Goal: Information Seeking & Learning: Find specific fact

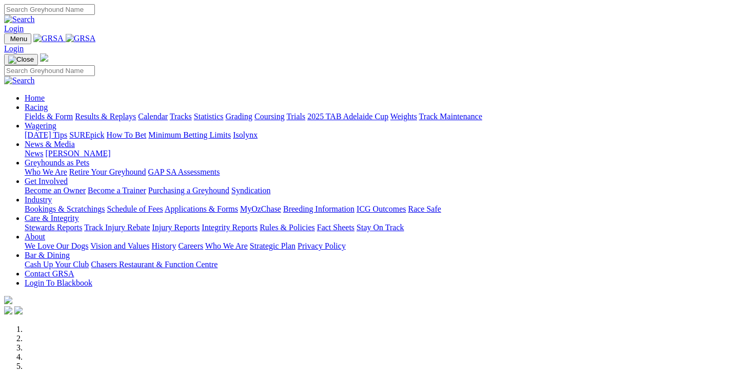
click at [136, 112] on link "Results & Replays" at bounding box center [105, 116] width 61 height 9
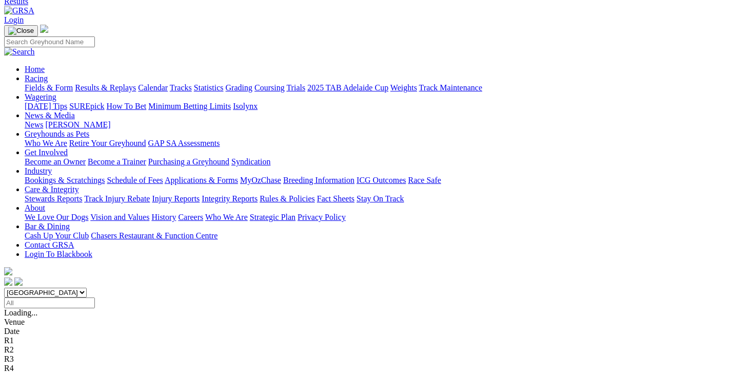
scroll to position [103, 0]
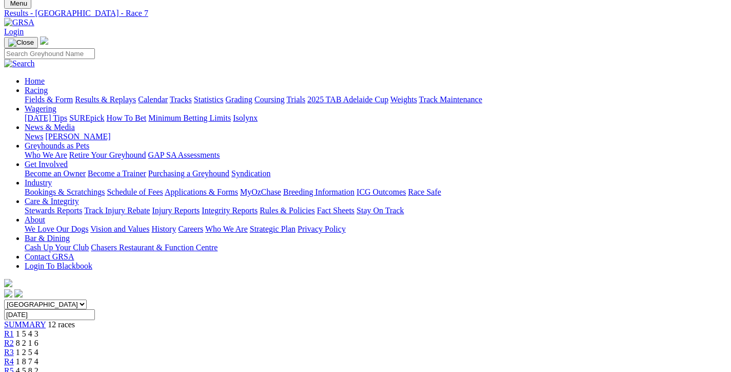
scroll to position [51, 0]
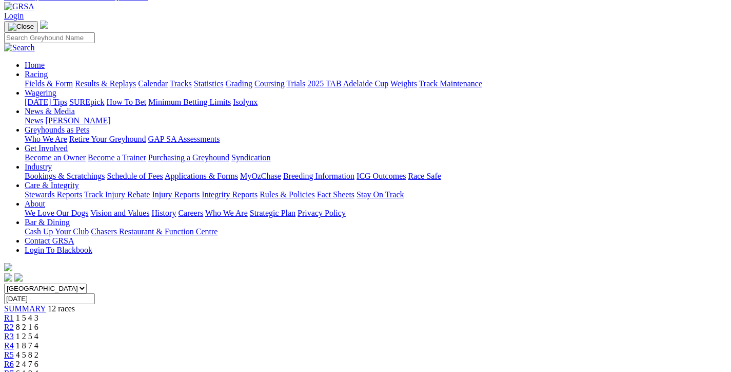
click at [144, 313] on div "R1 1 5 4 3" at bounding box center [365, 317] width 723 height 9
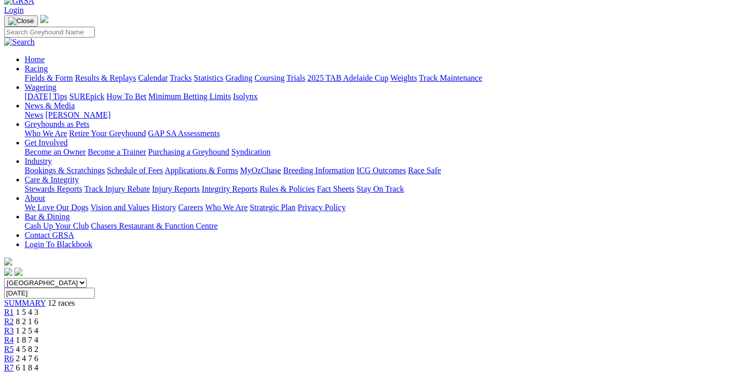
scroll to position [51, 0]
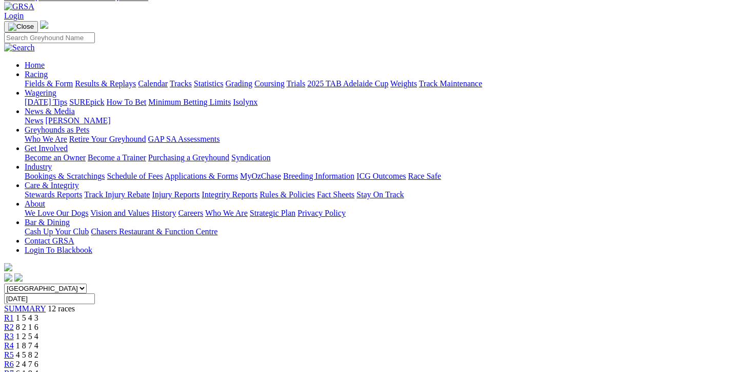
click at [38, 322] on span "8 2 1 6" at bounding box center [27, 326] width 23 height 9
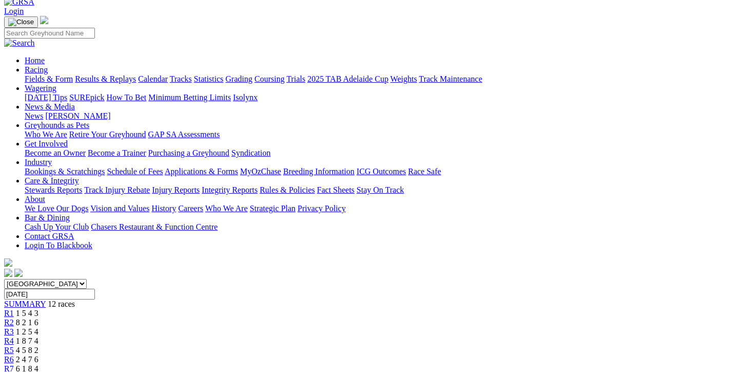
scroll to position [51, 0]
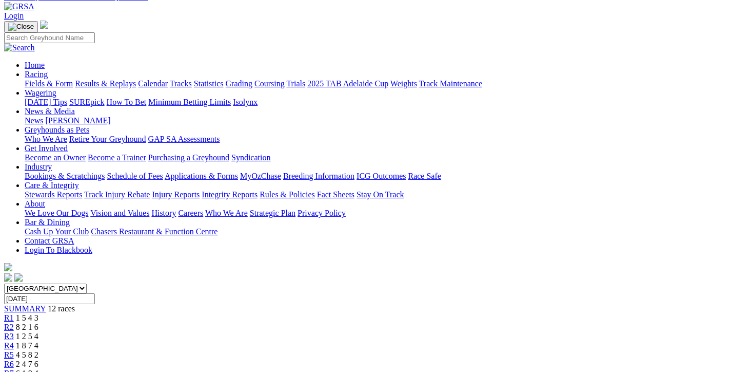
click at [38, 332] on span "1 2 5 4" at bounding box center [27, 336] width 23 height 9
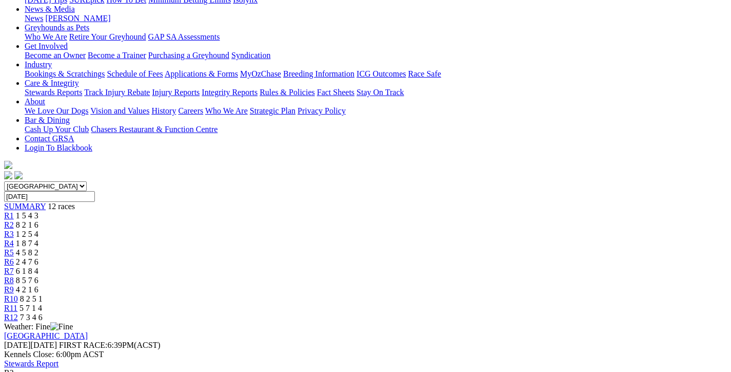
scroll to position [154, 0]
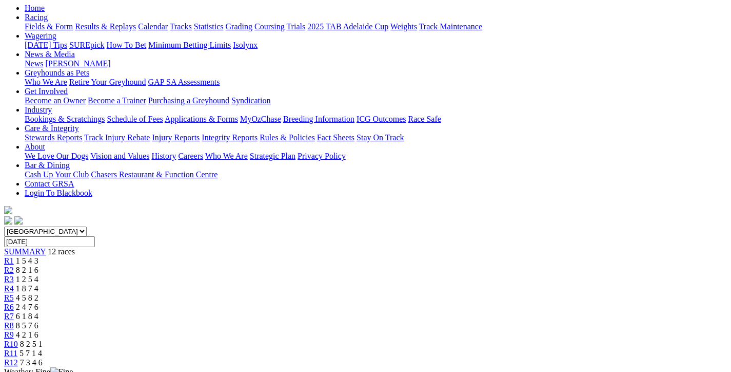
scroll to position [51, 0]
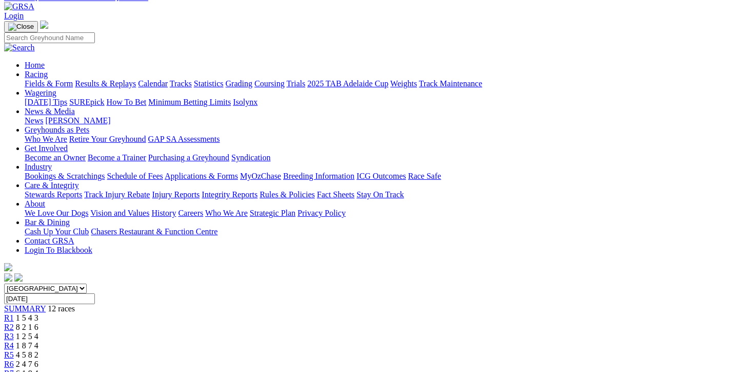
click at [38, 341] on span "1 8 7 4" at bounding box center [27, 345] width 23 height 9
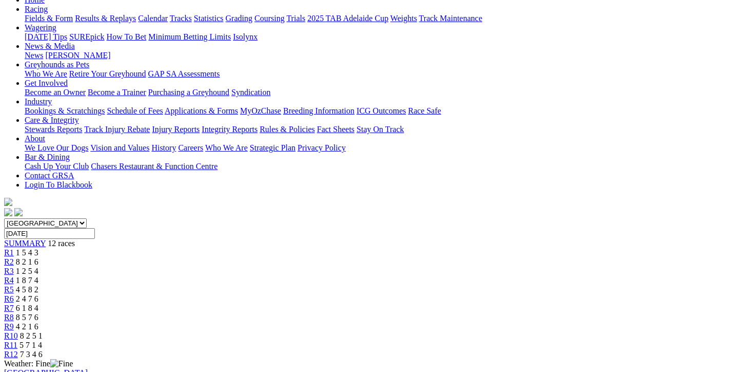
scroll to position [127, 0]
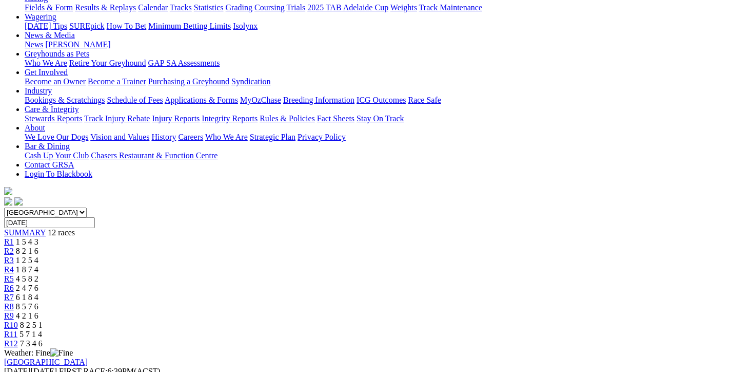
click at [38, 274] on span "4 5 8 2" at bounding box center [27, 278] width 23 height 9
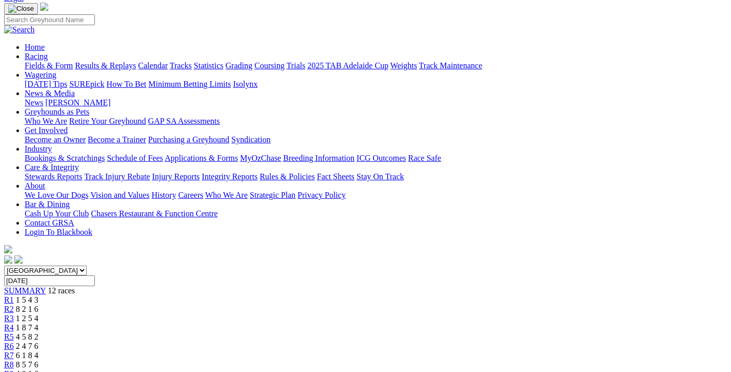
scroll to position [51, 0]
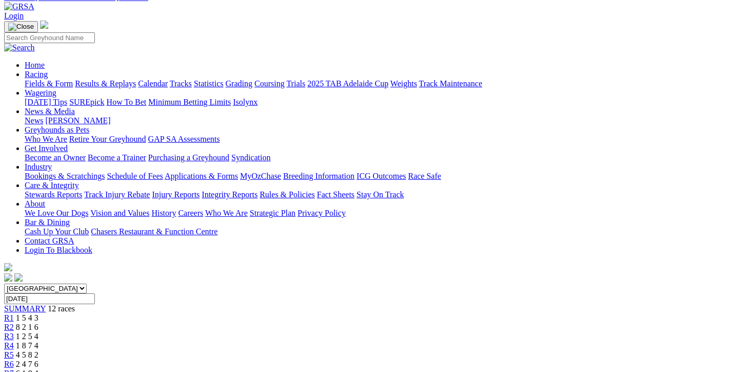
click at [38, 359] on span "2 4 7 6" at bounding box center [27, 363] width 23 height 9
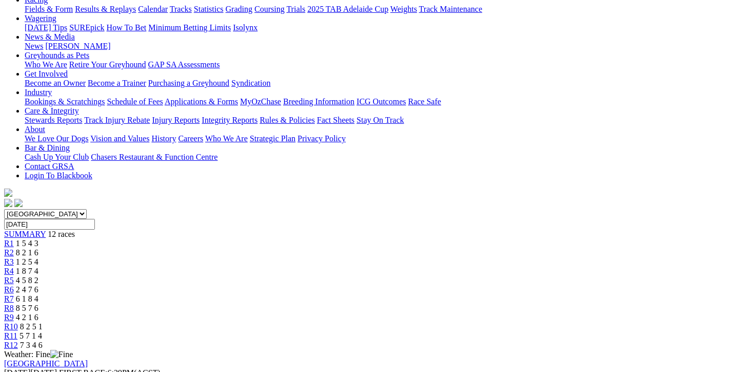
scroll to position [103, 0]
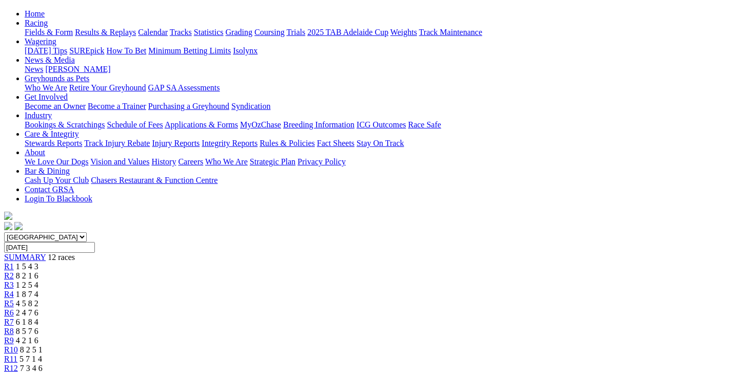
click at [38, 317] on span "6 1 8 4" at bounding box center [27, 321] width 23 height 9
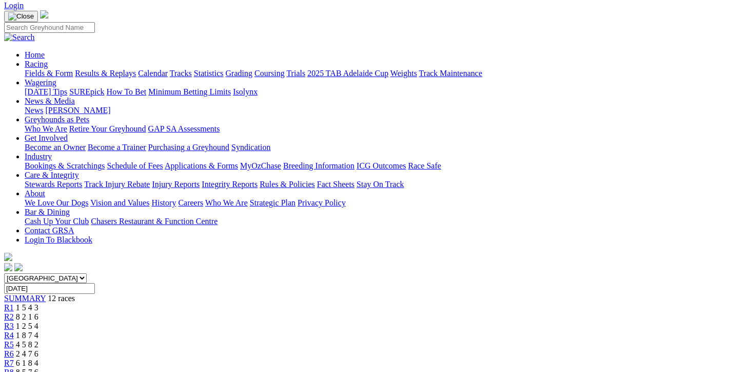
scroll to position [51, 0]
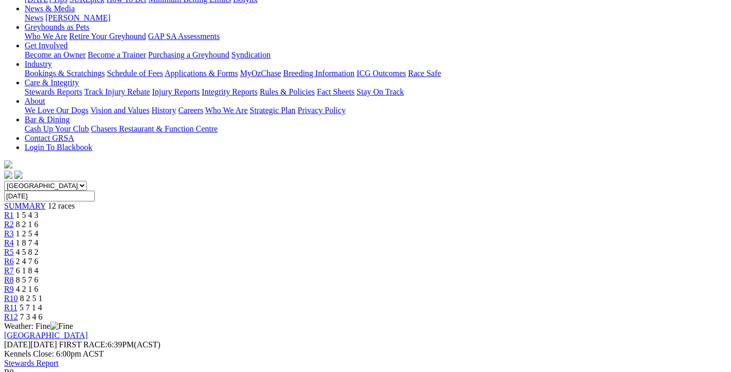
scroll to position [103, 0]
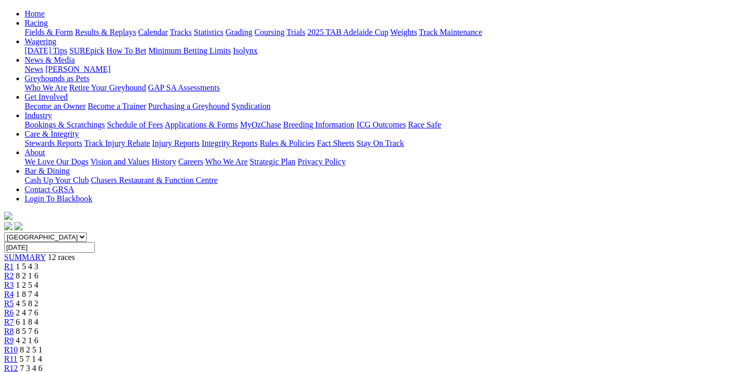
click at [43, 345] on span "8 2 5 1" at bounding box center [31, 349] width 23 height 9
click at [606, 354] on div "R11 5 7 1 4" at bounding box center [365, 358] width 723 height 9
